Goal: Task Accomplishment & Management: Complete application form

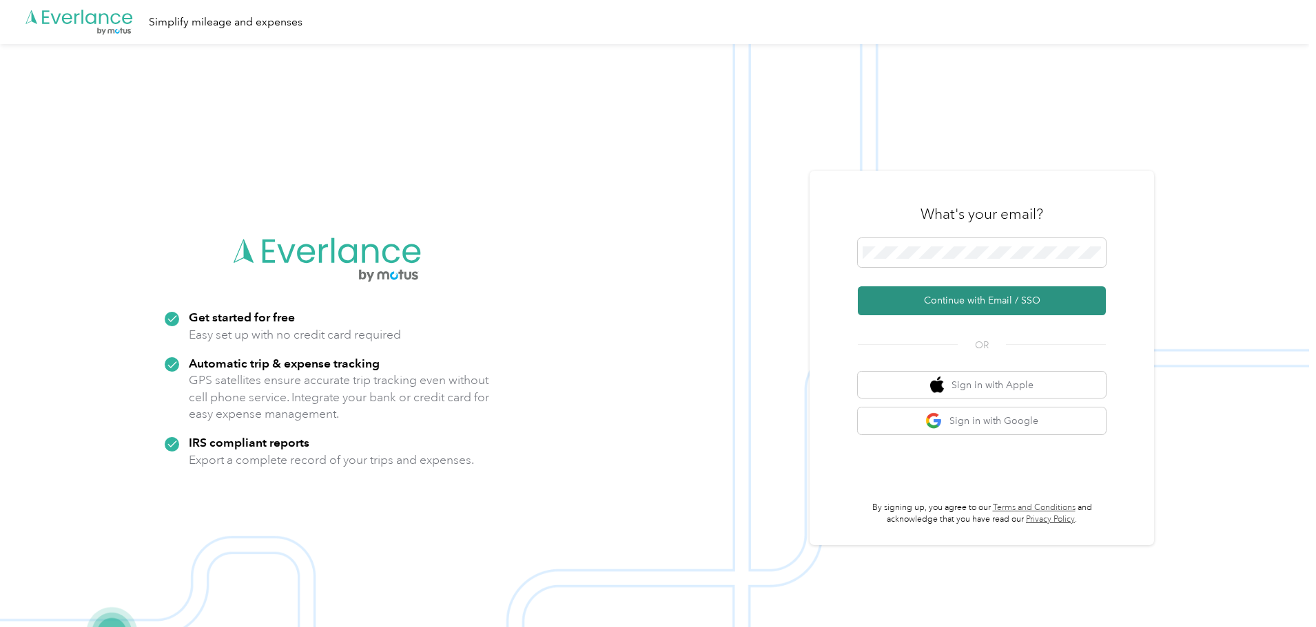
click at [988, 299] on button "Continue with Email / SSO" at bounding box center [982, 301] width 248 height 29
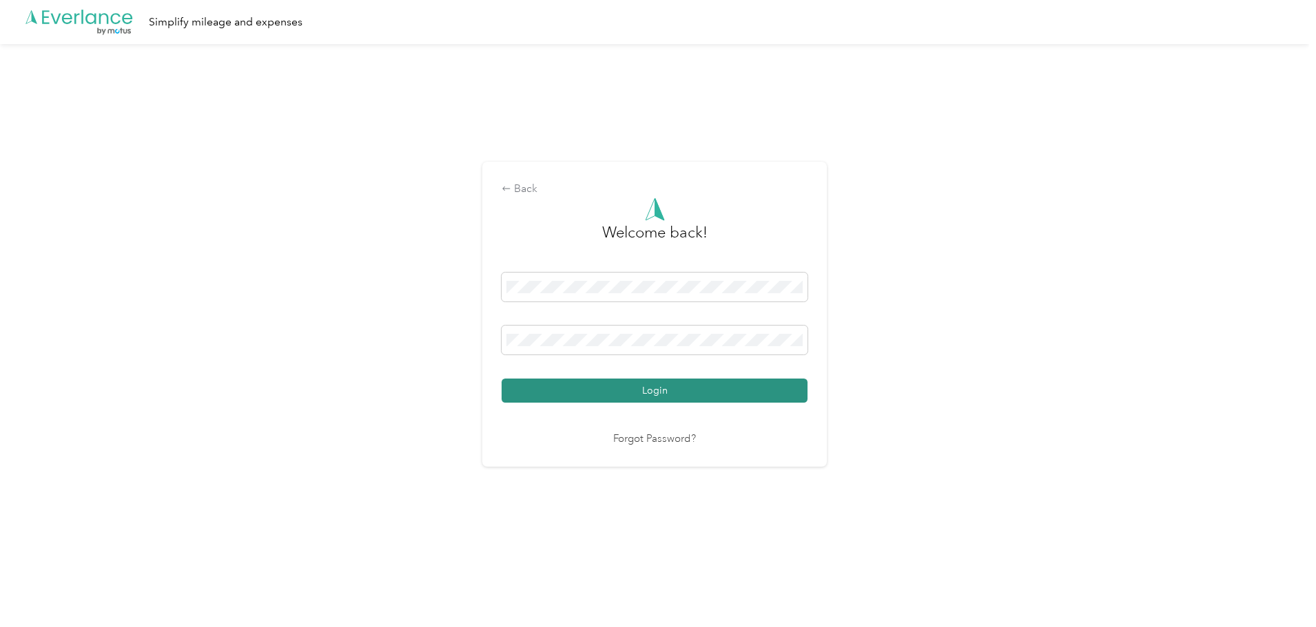
click at [613, 399] on button "Login" at bounding box center [654, 391] width 306 height 24
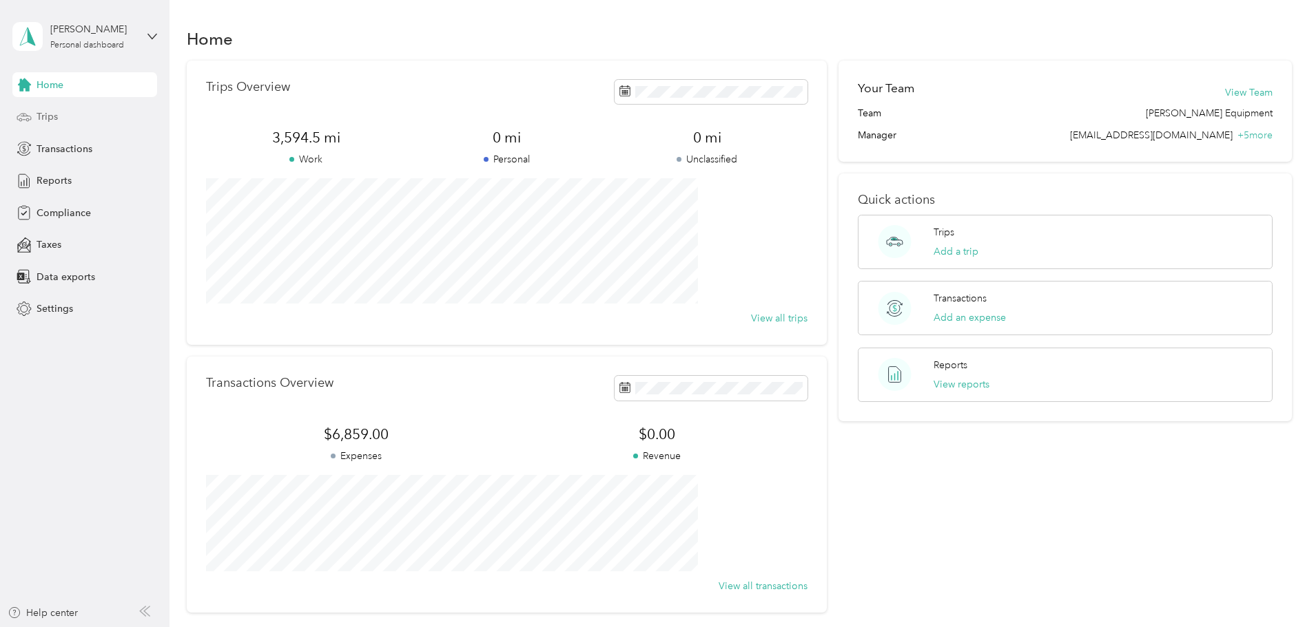
click at [50, 115] on span "Trips" at bounding box center [47, 117] width 21 height 14
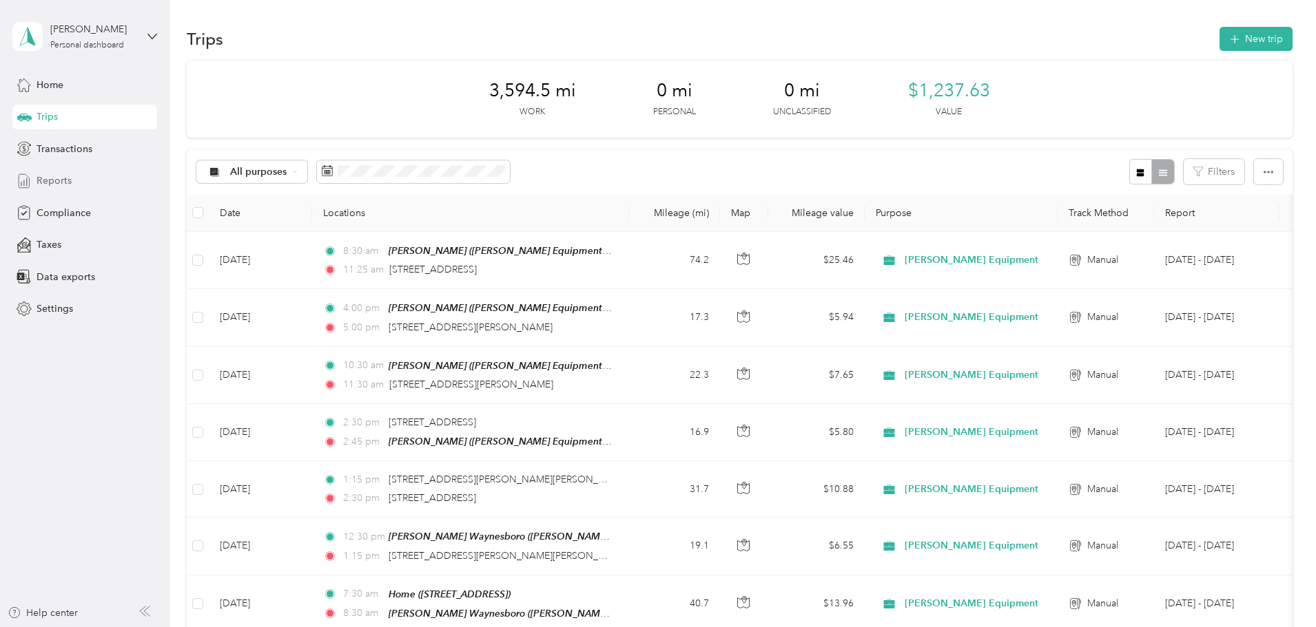
click at [53, 185] on span "Reports" at bounding box center [54, 181] width 35 height 14
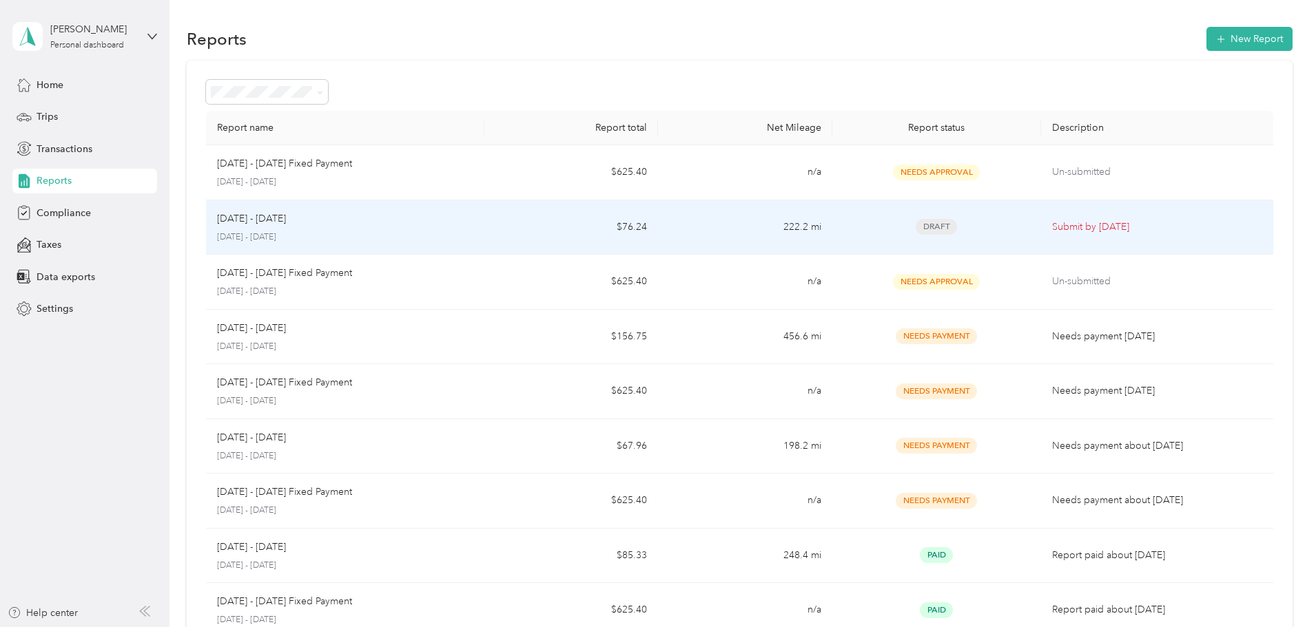
click at [1062, 222] on p "Submit by [DATE]" at bounding box center [1157, 227] width 210 height 15
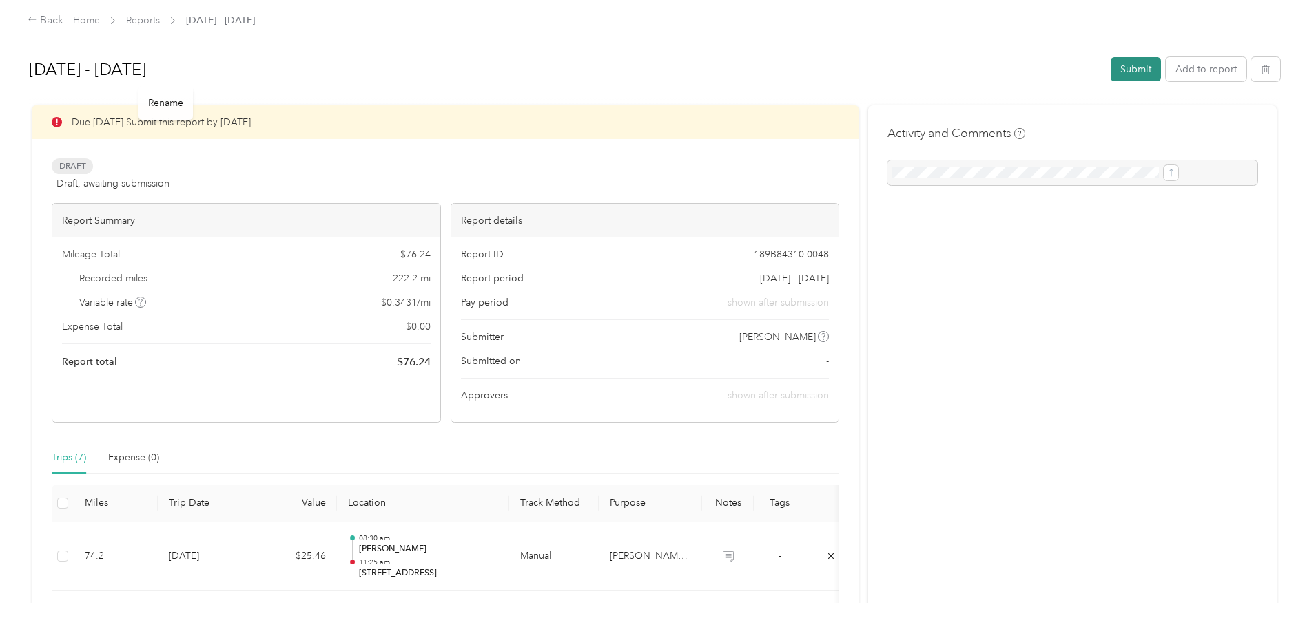
click at [1110, 69] on button "Submit" at bounding box center [1135, 69] width 50 height 24
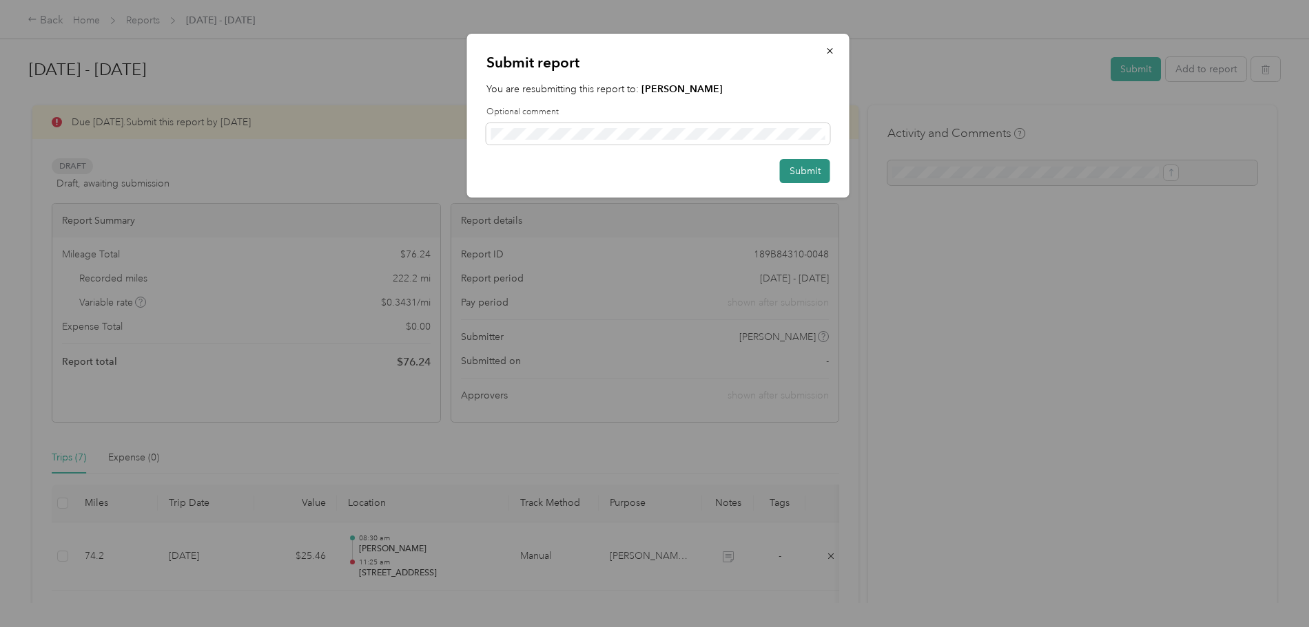
click at [815, 175] on button "Submit" at bounding box center [805, 171] width 50 height 24
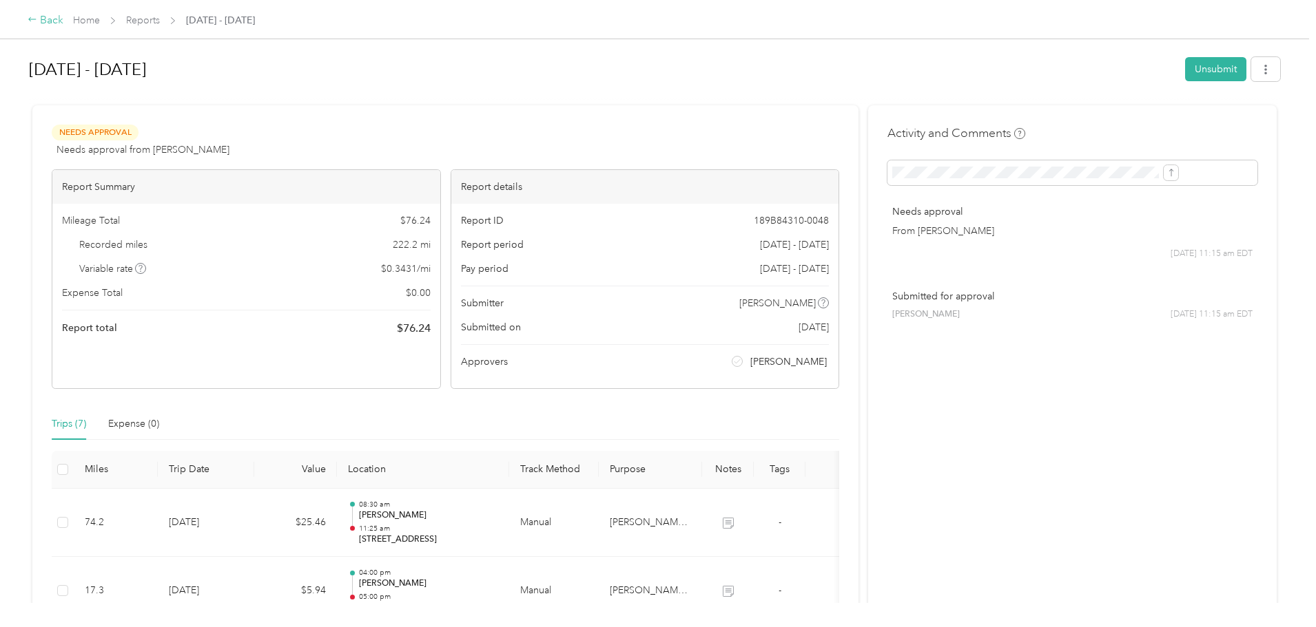
click at [63, 21] on div "Back" at bounding box center [46, 20] width 36 height 17
